Goal: Task Accomplishment & Management: Manage account settings

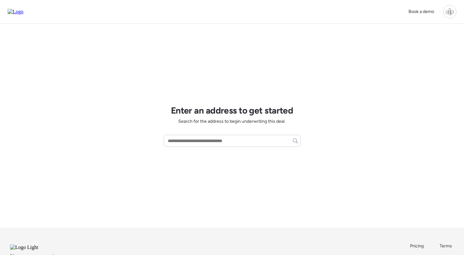
click at [453, 16] on div at bounding box center [449, 11] width 13 height 13
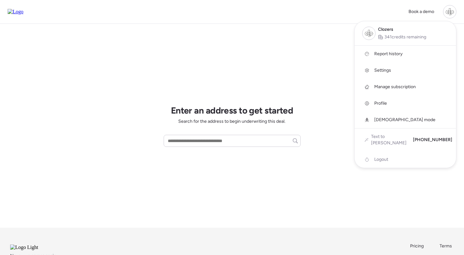
click at [390, 87] on span "Manage subscription" at bounding box center [395, 87] width 42 height 6
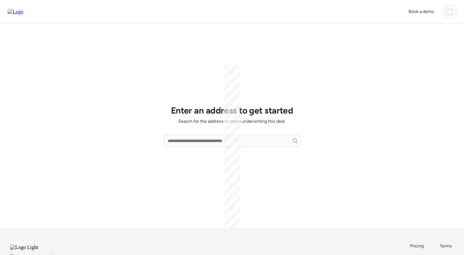
click at [453, 14] on div at bounding box center [449, 11] width 13 height 13
click at [448, 16] on div at bounding box center [449, 11] width 13 height 13
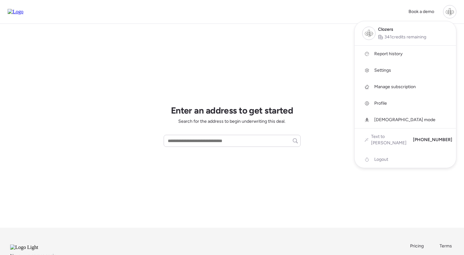
click at [395, 83] on link "Manage subscription" at bounding box center [405, 87] width 101 height 16
click at [286, 53] on div at bounding box center [232, 109] width 464 height 255
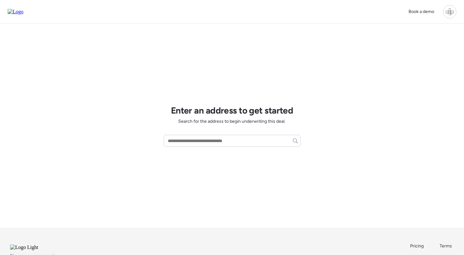
click at [447, 10] on div at bounding box center [449, 11] width 13 height 13
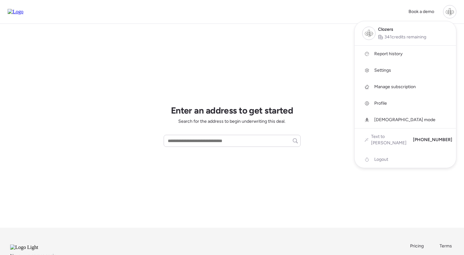
click at [290, 53] on div at bounding box center [232, 109] width 464 height 255
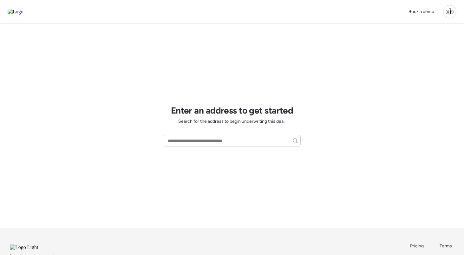
click at [444, 12] on div at bounding box center [449, 11] width 13 height 13
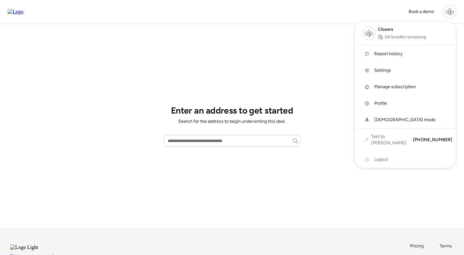
click at [387, 86] on span "Manage subscription" at bounding box center [395, 87] width 42 height 6
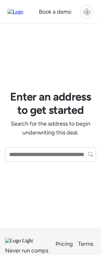
click at [86, 12] on div at bounding box center [87, 11] width 13 height 13
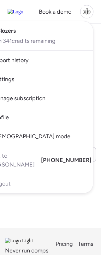
click at [27, 97] on span "Manage subscription" at bounding box center [19, 98] width 53 height 9
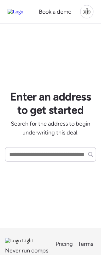
click at [92, 15] on div at bounding box center [87, 11] width 13 height 13
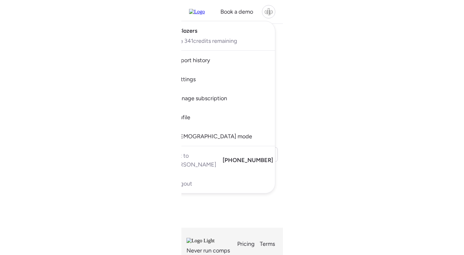
scroll to position [0, 0]
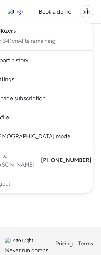
click at [28, 98] on span "Manage subscription" at bounding box center [19, 98] width 53 height 9
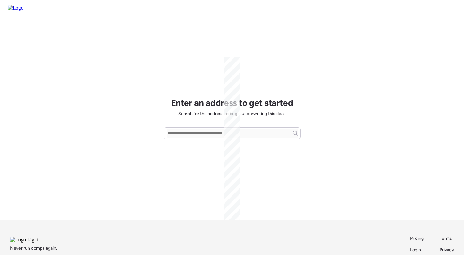
scroll to position [0, 0]
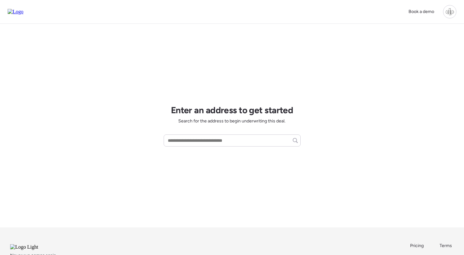
click at [449, 12] on div at bounding box center [449, 11] width 13 height 13
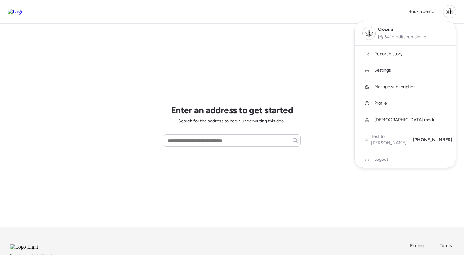
click at [399, 83] on div "Manage subscription" at bounding box center [405, 87] width 101 height 16
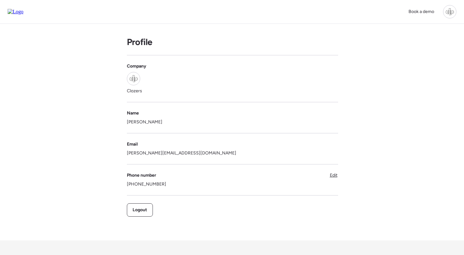
click at [21, 10] on img at bounding box center [16, 12] width 16 height 6
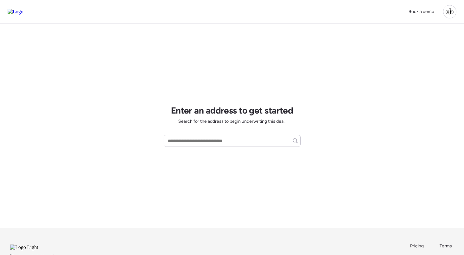
click at [452, 9] on div at bounding box center [449, 11] width 13 height 13
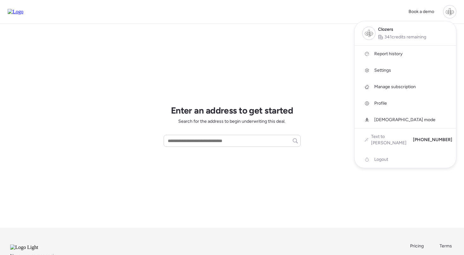
click at [386, 87] on span "Manage subscription" at bounding box center [395, 87] width 42 height 6
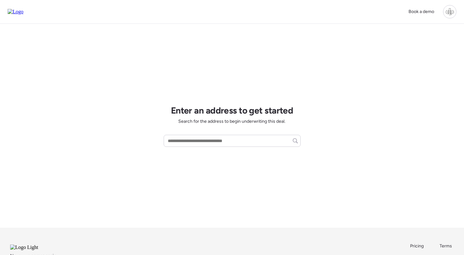
click at [444, 12] on div at bounding box center [449, 11] width 13 height 13
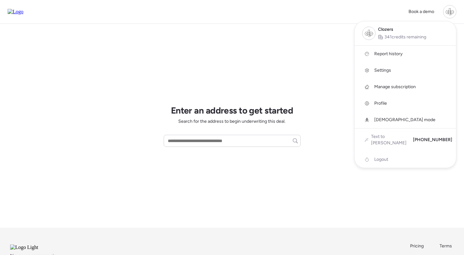
click at [378, 73] on span "Settings" at bounding box center [382, 70] width 17 height 6
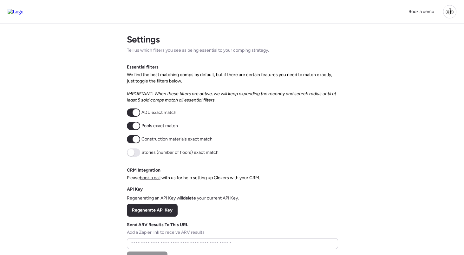
click at [451, 13] on div at bounding box center [449, 11] width 13 height 13
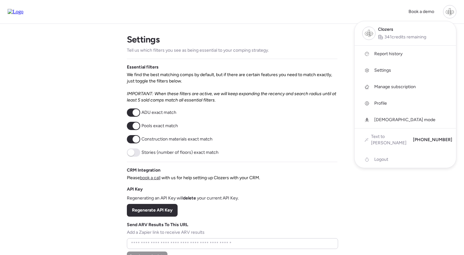
click at [388, 87] on span "Manage subscription" at bounding box center [395, 87] width 42 height 6
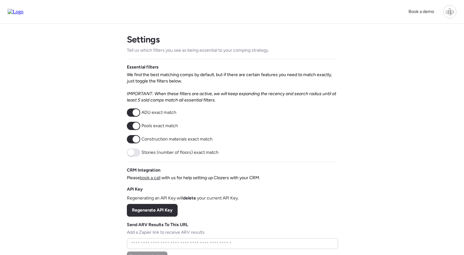
click at [22, 12] on img at bounding box center [16, 12] width 16 height 6
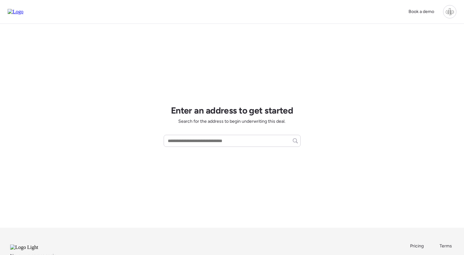
click at [451, 11] on div at bounding box center [449, 11] width 13 height 13
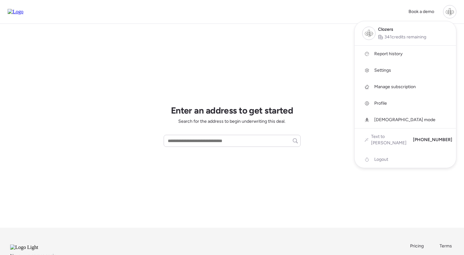
click at [451, 11] on div at bounding box center [449, 11] width 13 height 13
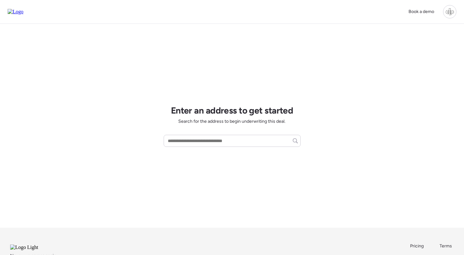
click at [448, 11] on div at bounding box center [449, 11] width 13 height 13
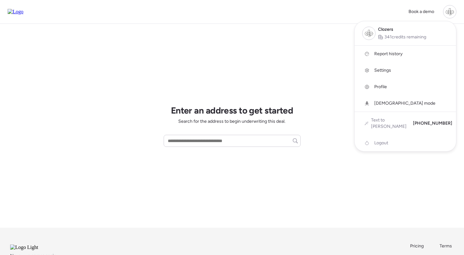
click at [448, 11] on div at bounding box center [449, 11] width 13 height 13
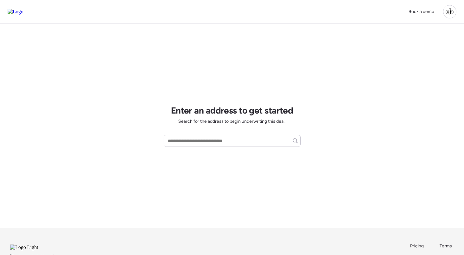
click at [451, 14] on div at bounding box center [449, 11] width 13 height 13
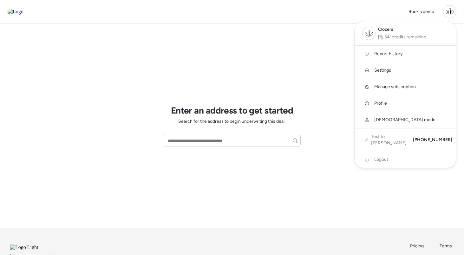
click at [376, 88] on span "Manage subscription" at bounding box center [395, 87] width 42 height 6
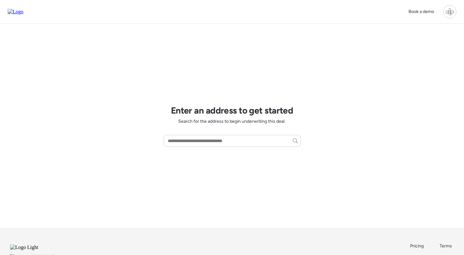
scroll to position [51, 0]
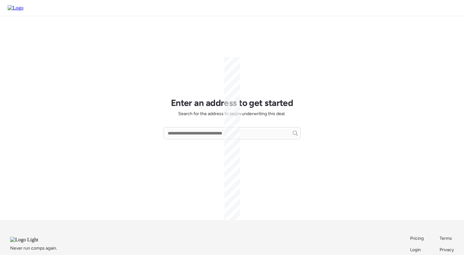
scroll to position [49, 0]
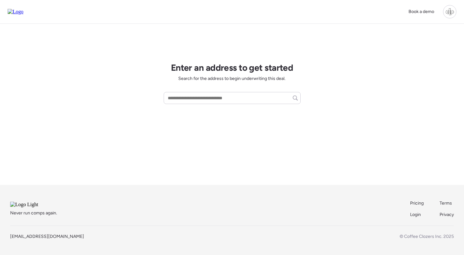
click at [449, 7] on div at bounding box center [449, 11] width 13 height 13
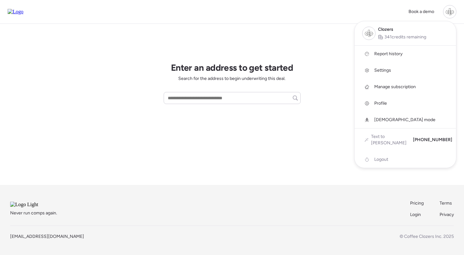
click at [398, 88] on span "Manage subscription" at bounding box center [395, 87] width 42 height 6
click at [307, 102] on div at bounding box center [232, 66] width 464 height 255
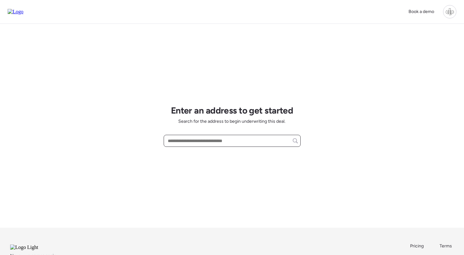
scroll to position [0, 0]
click at [223, 142] on input "text" at bounding box center [231, 140] width 131 height 9
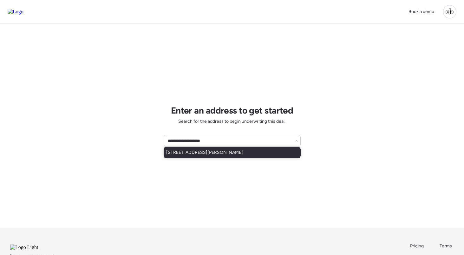
click at [224, 151] on span "[STREET_ADDRESS][PERSON_NAME]" at bounding box center [204, 152] width 77 height 6
type input "**********"
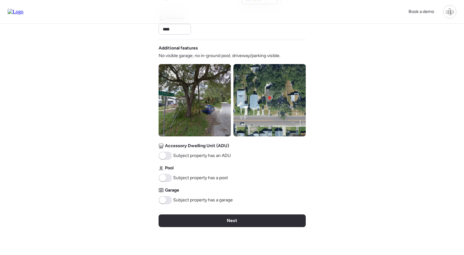
scroll to position [189, 0]
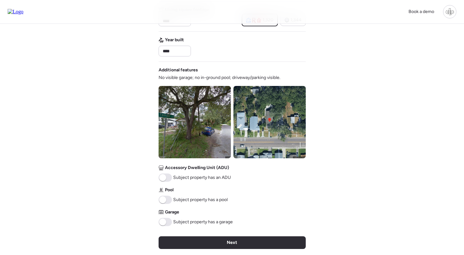
click at [220, 108] on img at bounding box center [195, 122] width 72 height 72
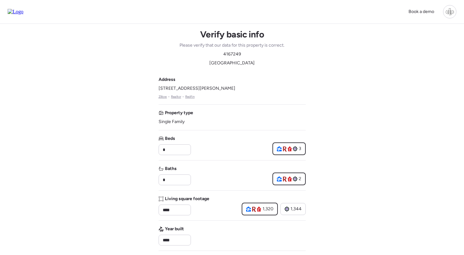
scroll to position [0, 0]
